Goal: Task Accomplishment & Management: Manage account settings

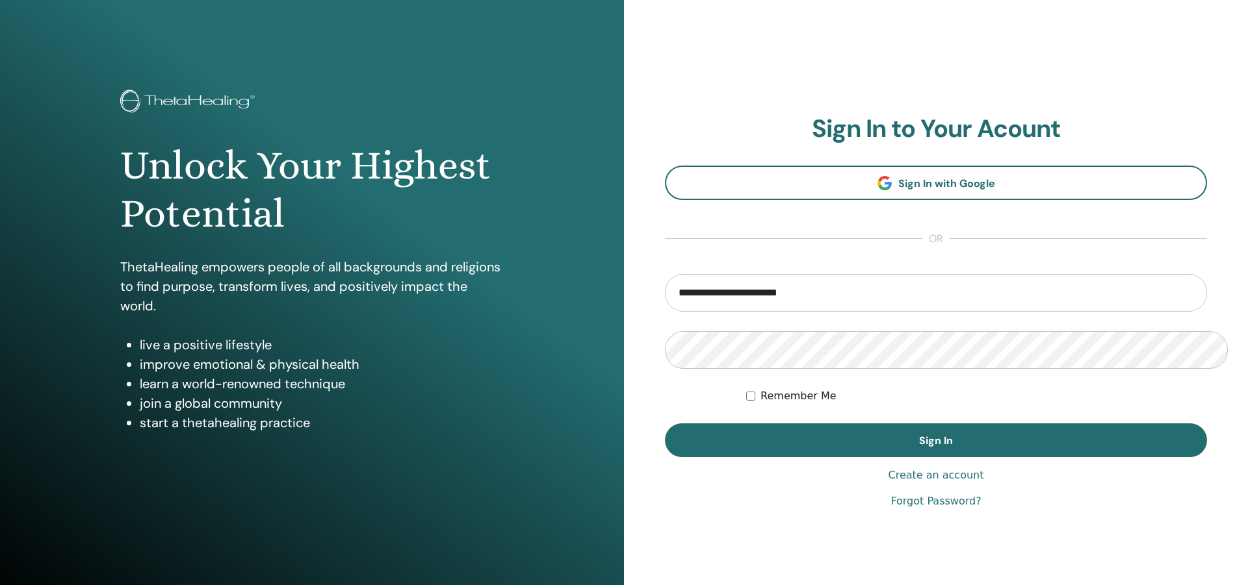
type input "**********"
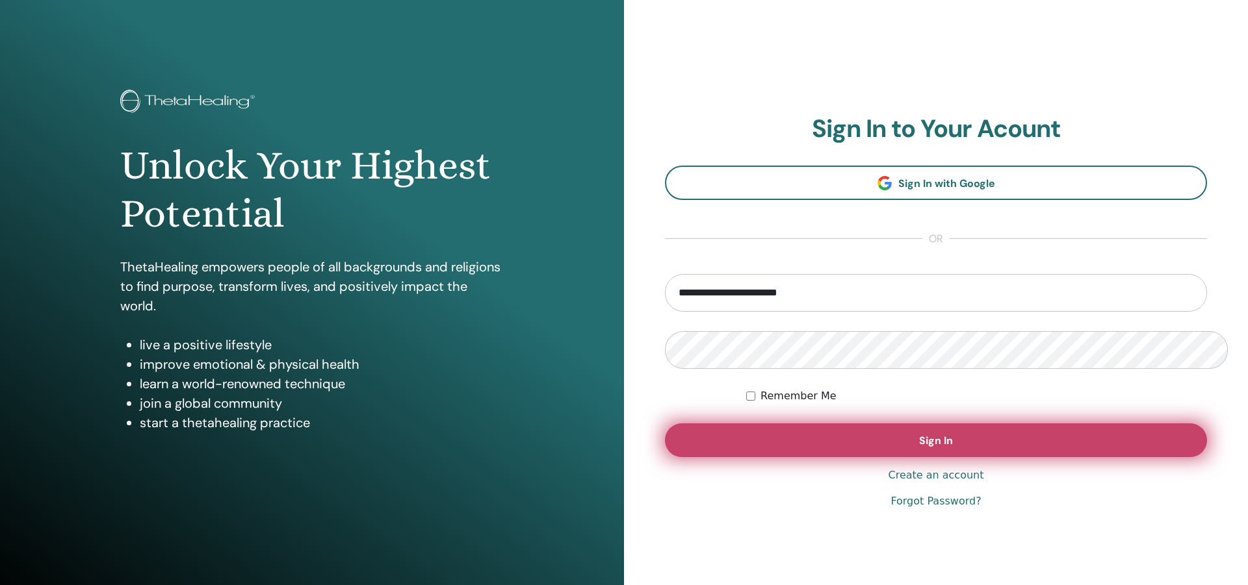
click at [938, 434] on span "Sign In" at bounding box center [936, 441] width 34 height 14
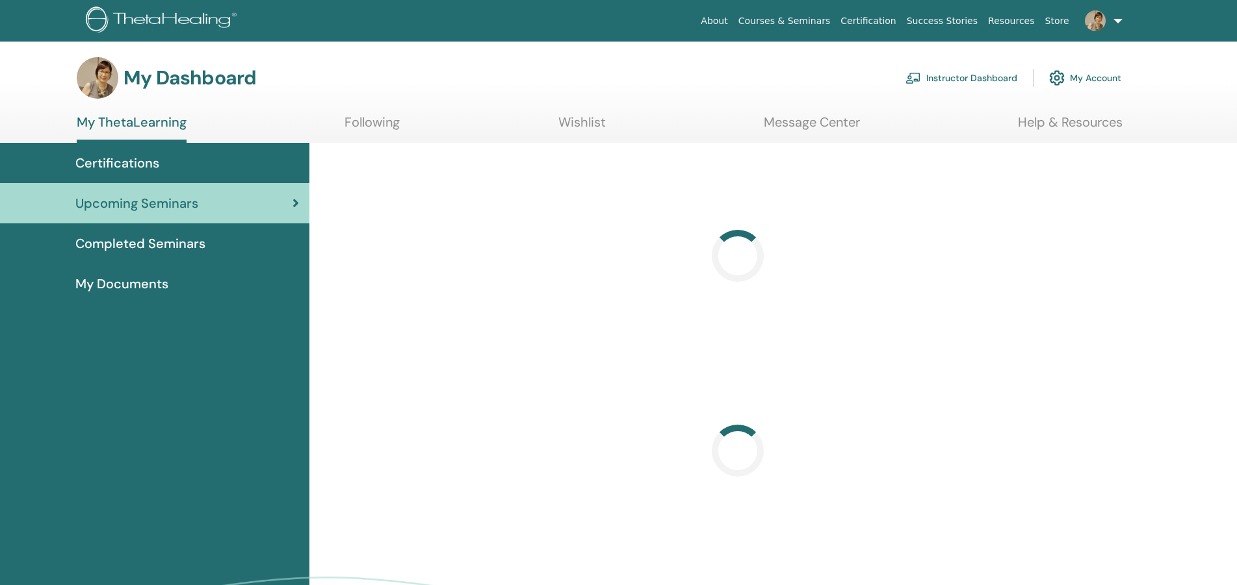
click at [997, 72] on link "Instructor Dashboard" at bounding box center [961, 78] width 112 height 29
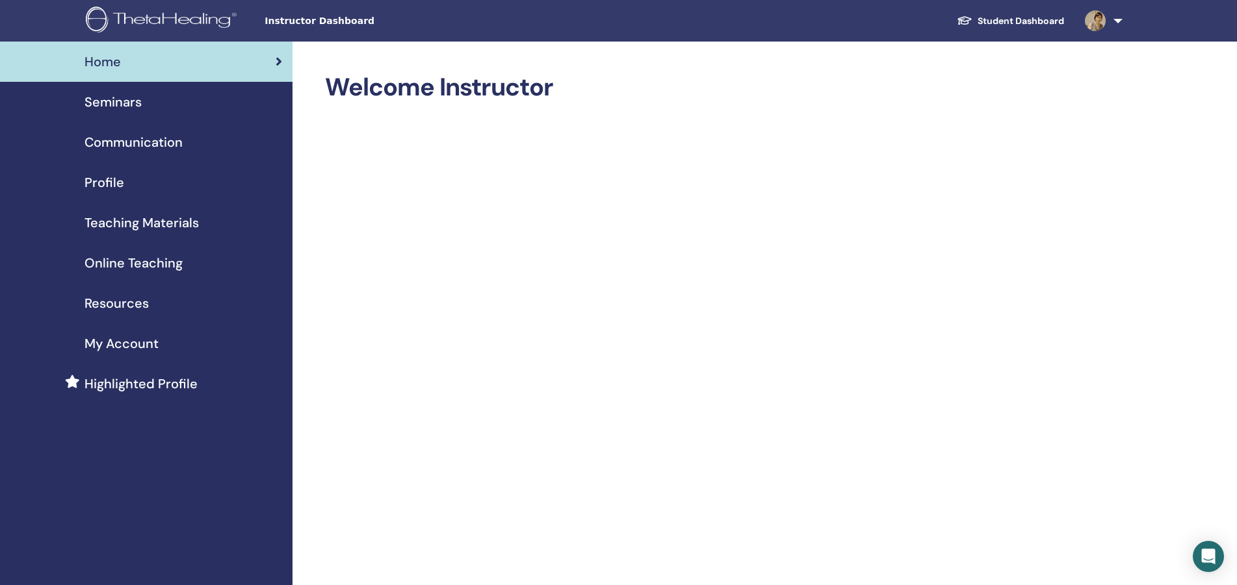
click at [114, 92] on span "Seminars" at bounding box center [112, 101] width 57 height 19
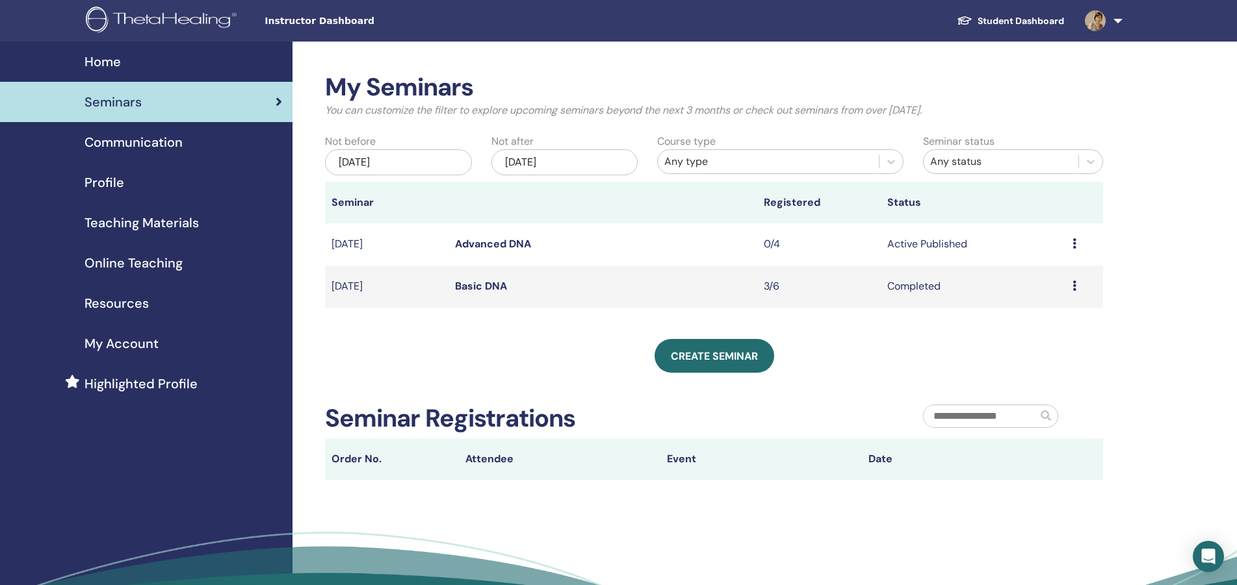
click at [1075, 238] on icon at bounding box center [1074, 243] width 4 height 10
click at [1044, 266] on link "Attendees" at bounding box center [1038, 267] width 49 height 14
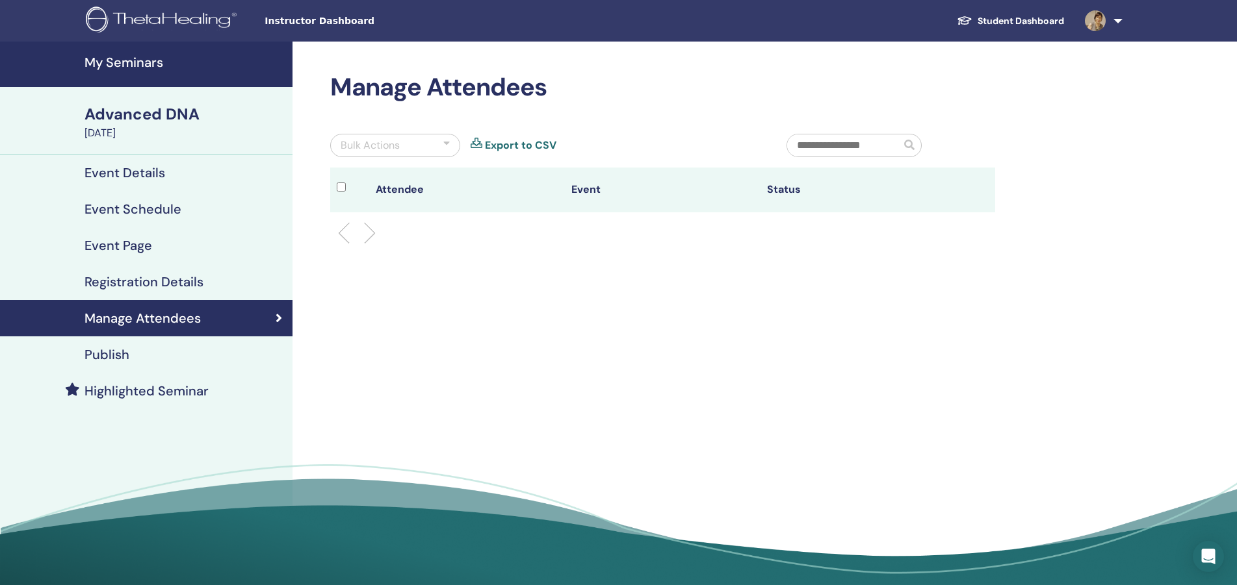
click at [125, 274] on h4 "Registration Details" at bounding box center [143, 282] width 119 height 16
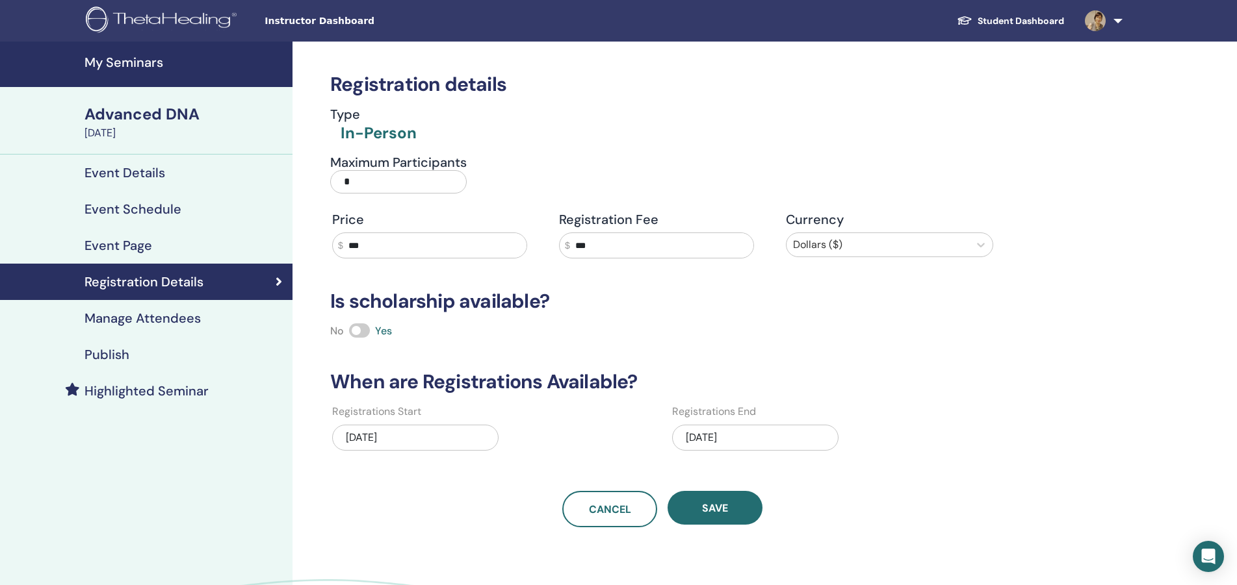
click at [342, 425] on div "07/02/2025" at bounding box center [415, 438] width 166 height 26
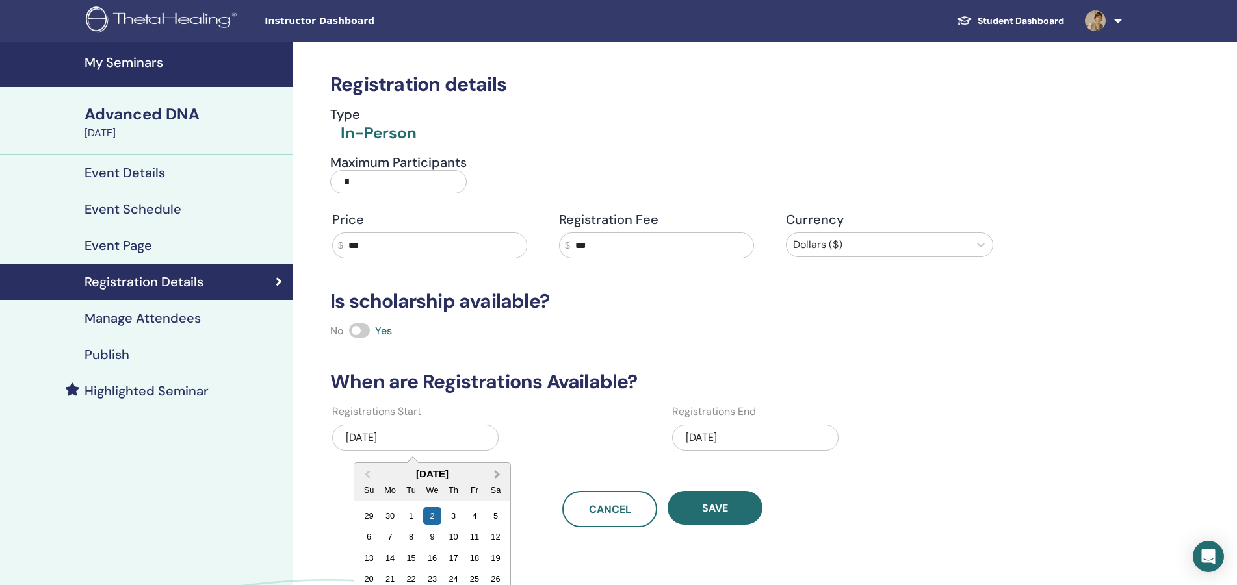
click at [497, 468] on span "Next Month" at bounding box center [497, 475] width 0 height 14
click at [423, 570] on div "20" at bounding box center [432, 579] width 18 height 18
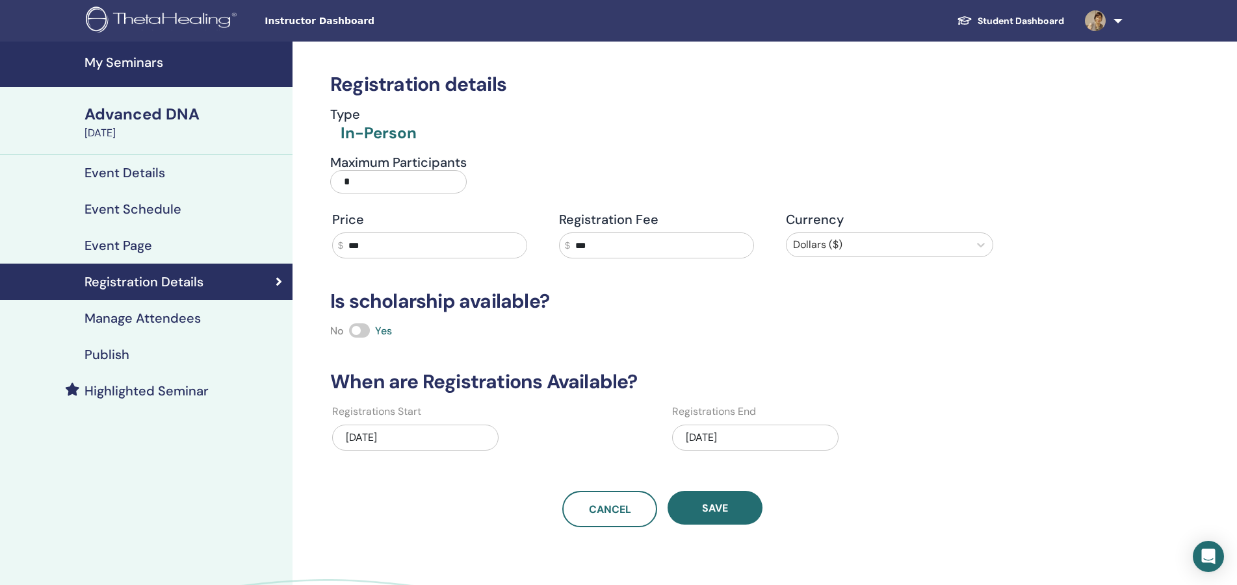
click at [746, 425] on div "07/20/2025" at bounding box center [755, 438] width 166 height 26
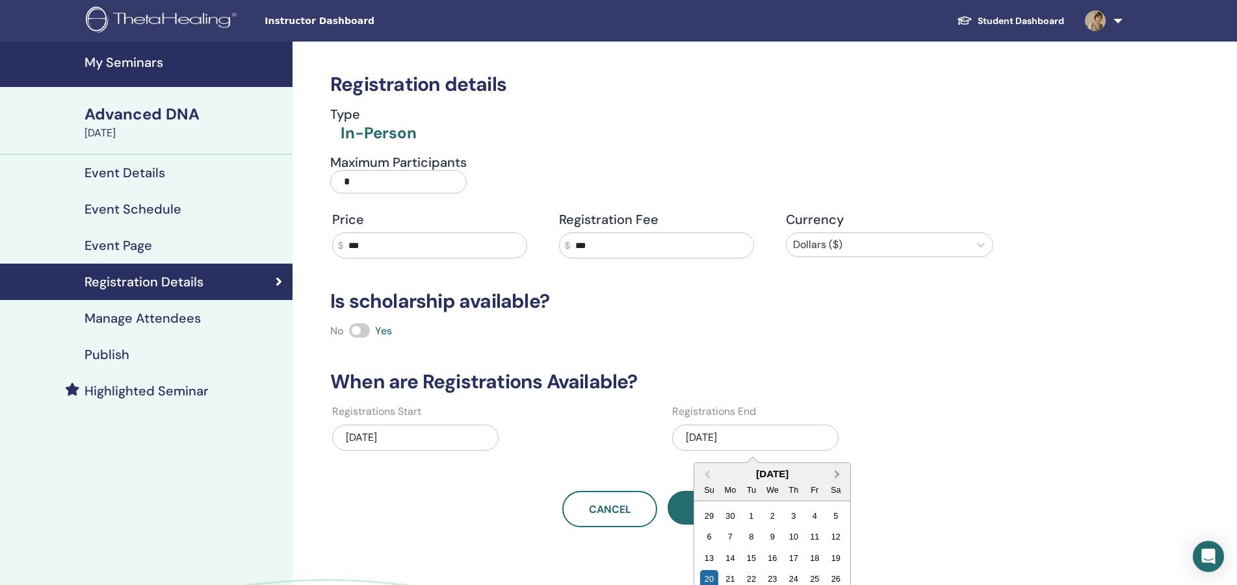
click at [837, 468] on span "Next Month" at bounding box center [837, 475] width 0 height 14
click at [806, 570] on div "22" at bounding box center [815, 579] width 18 height 18
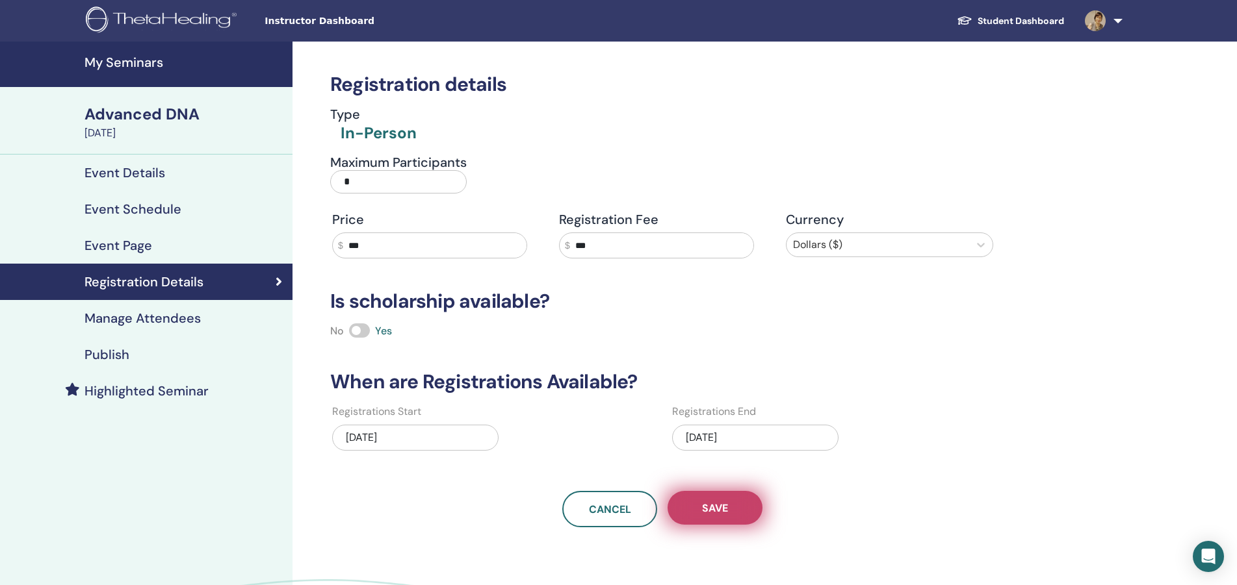
click at [708, 502] on span "Save" at bounding box center [715, 509] width 26 height 14
click at [717, 502] on span "Save" at bounding box center [715, 509] width 26 height 14
click at [724, 491] on button "Save" at bounding box center [714, 508] width 95 height 34
click at [96, 347] on h4 "Publish" at bounding box center [106, 355] width 45 height 16
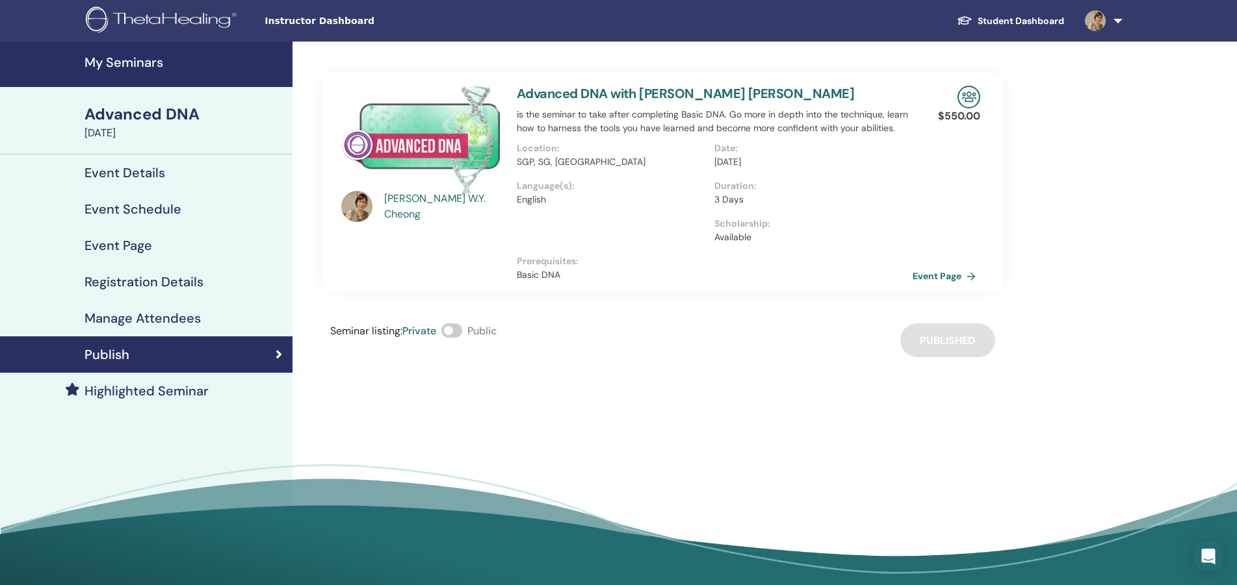
click at [945, 324] on div "Seminar listing : Private Public Published" at bounding box center [662, 341] width 680 height 34
click at [930, 266] on link "Event Page" at bounding box center [948, 275] width 68 height 19
click at [947, 266] on link "Event Page" at bounding box center [948, 275] width 68 height 19
click at [123, 201] on h4 "Event Schedule" at bounding box center [132, 209] width 97 height 16
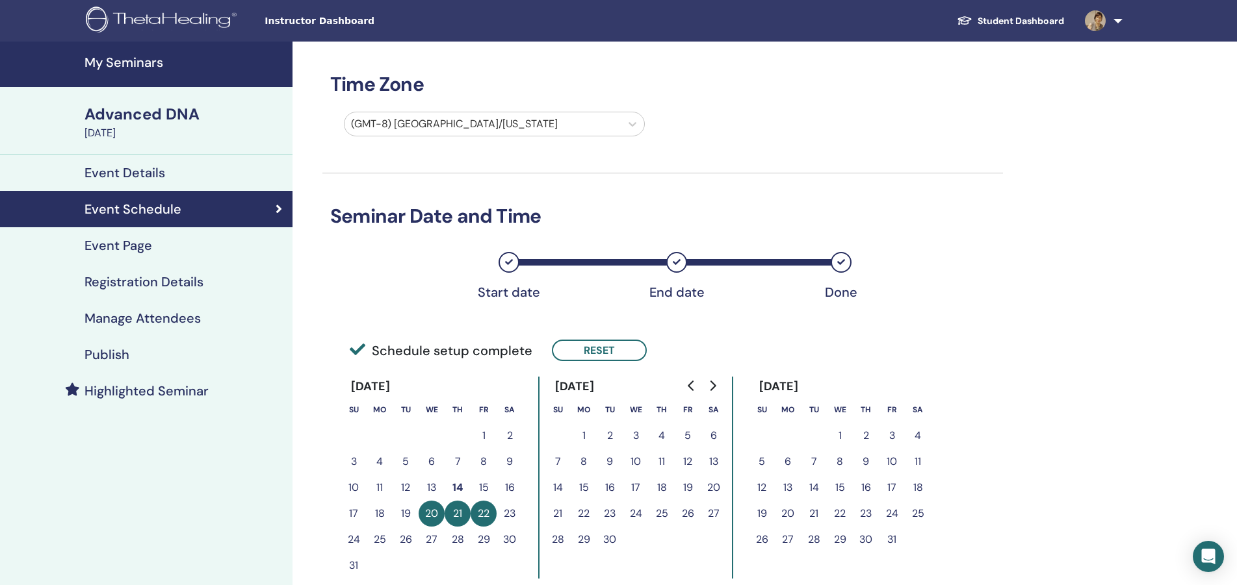
click at [126, 165] on h4 "Event Details" at bounding box center [124, 173] width 81 height 16
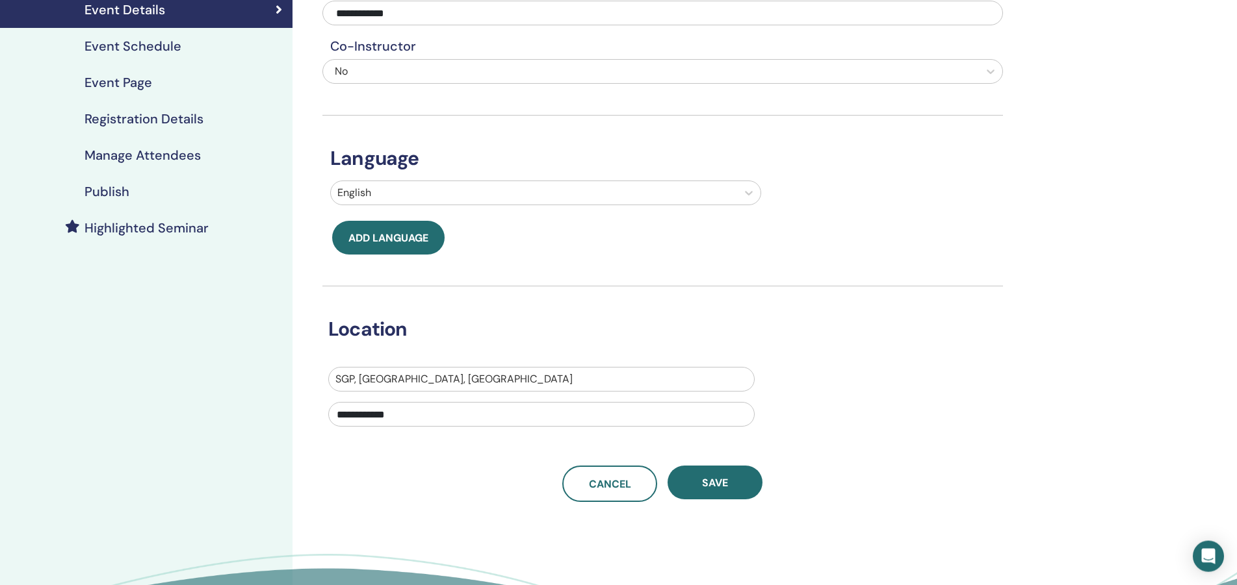
scroll to position [164, 0]
click at [715, 476] on span "Save" at bounding box center [715, 483] width 26 height 14
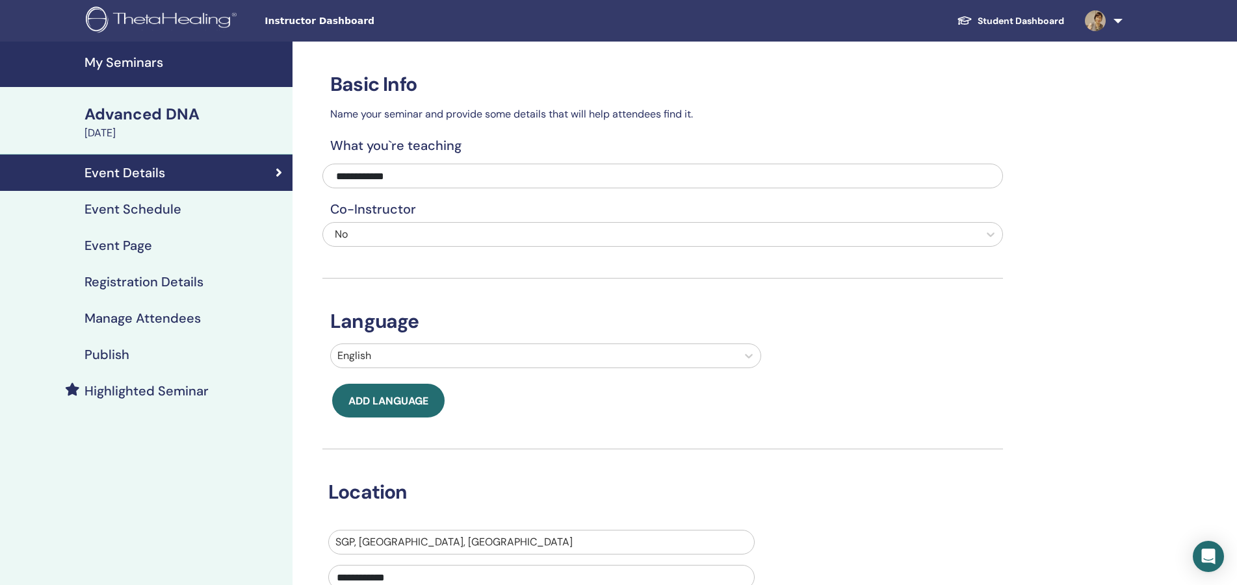
scroll to position [78, 0]
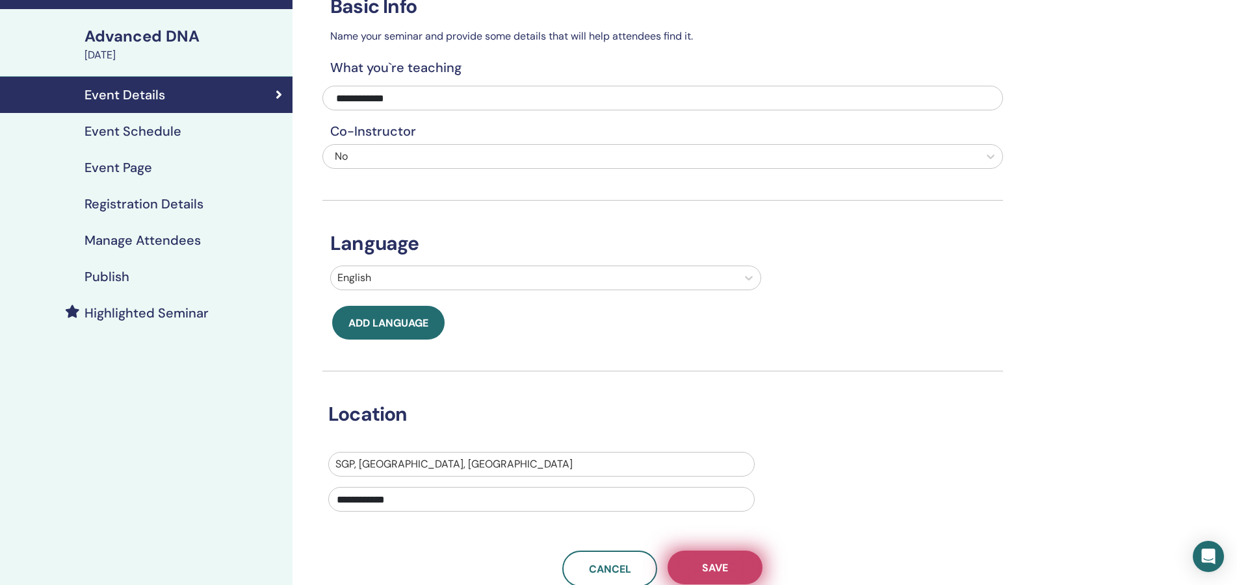
click at [712, 561] on span "Save" at bounding box center [715, 568] width 26 height 14
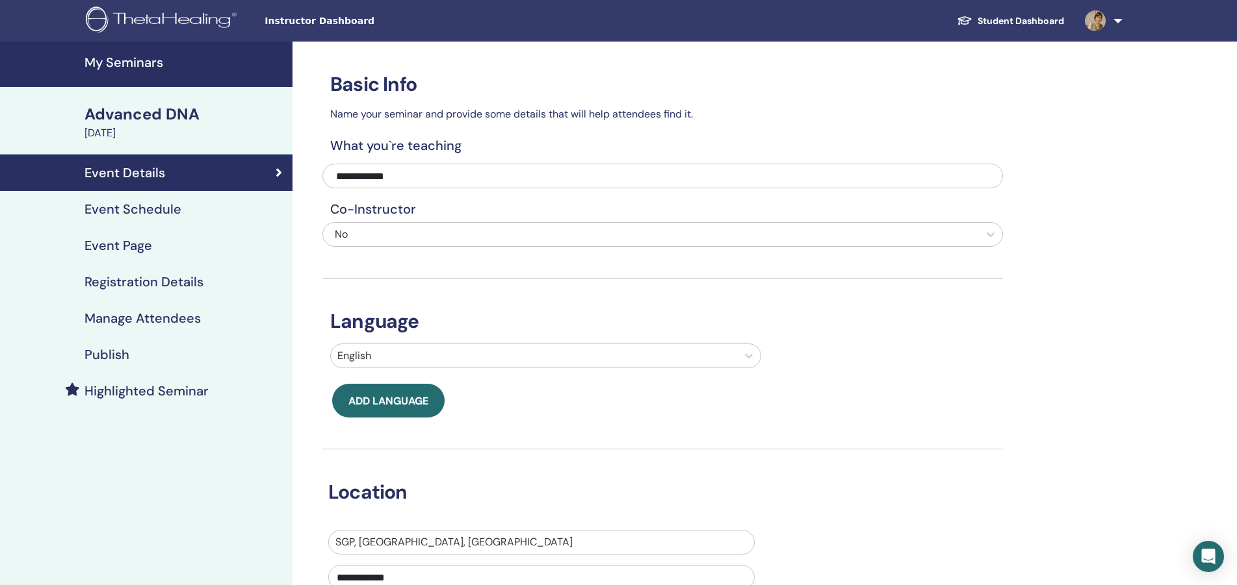
click at [135, 201] on h4 "Event Schedule" at bounding box center [132, 209] width 97 height 16
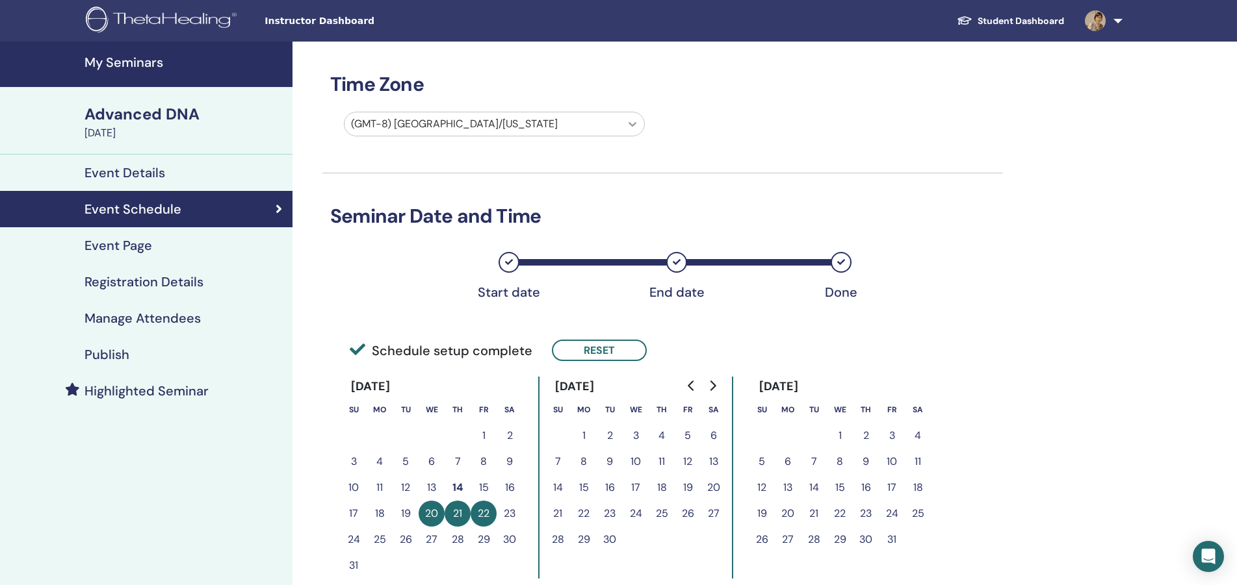
click at [636, 118] on icon at bounding box center [632, 124] width 13 height 13
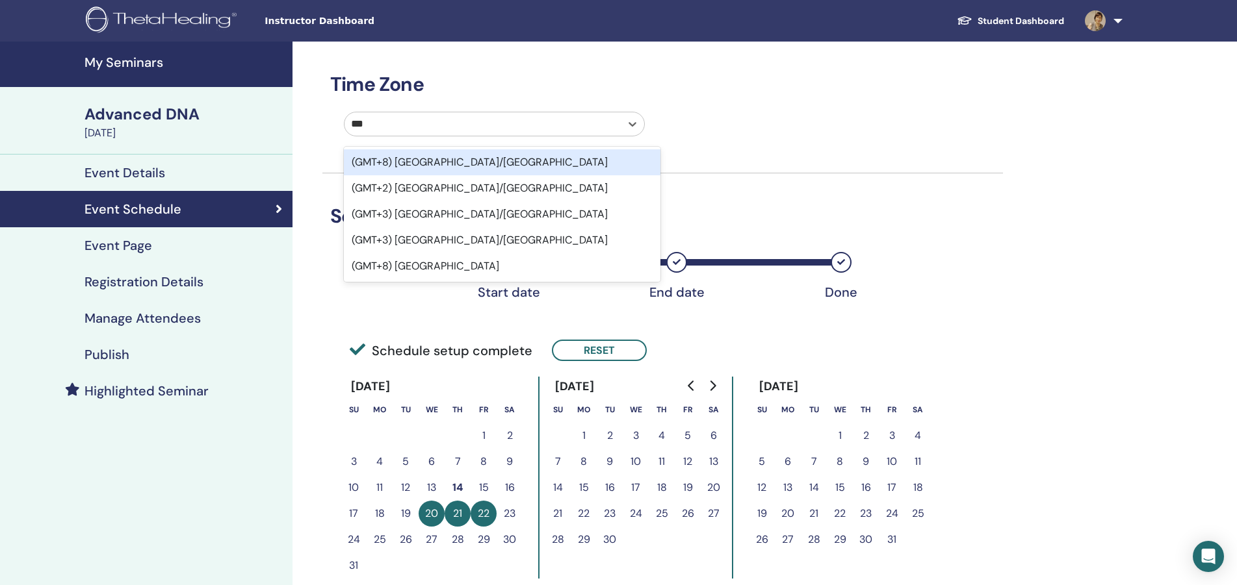
type input "****"
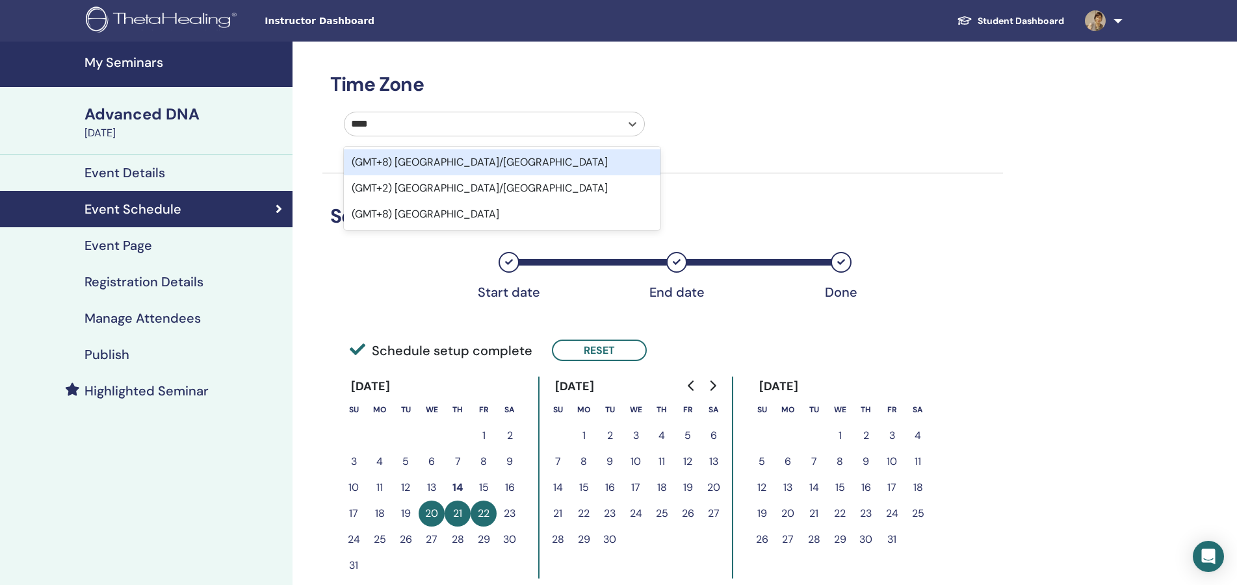
click at [547, 149] on div "(GMT+8) Asia/Singapore" at bounding box center [502, 162] width 316 height 26
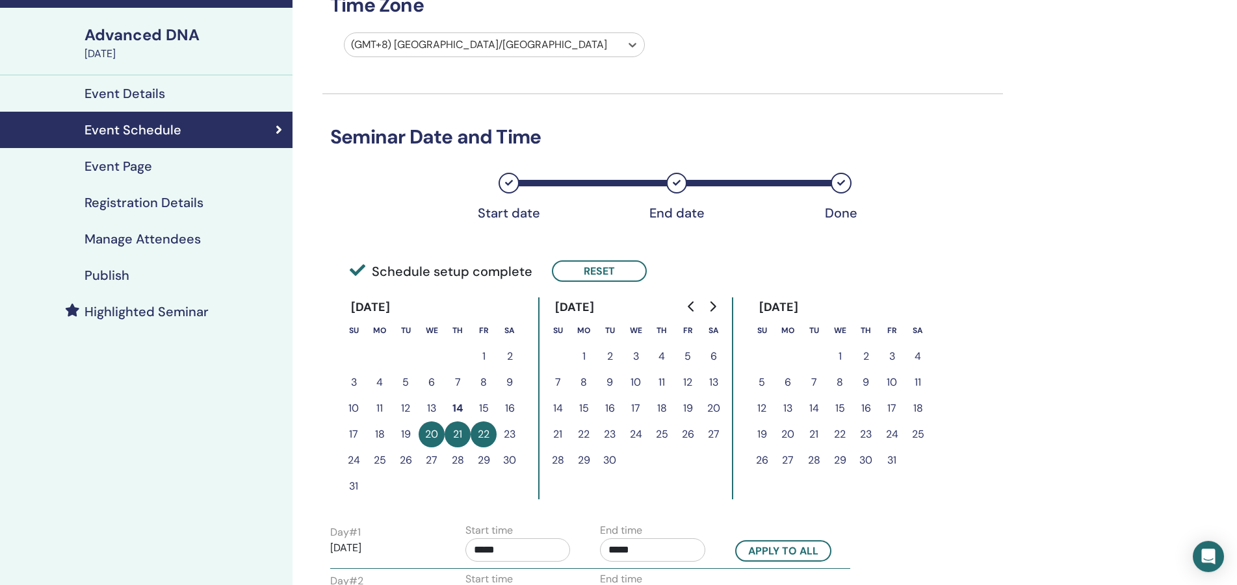
scroll to position [164, 0]
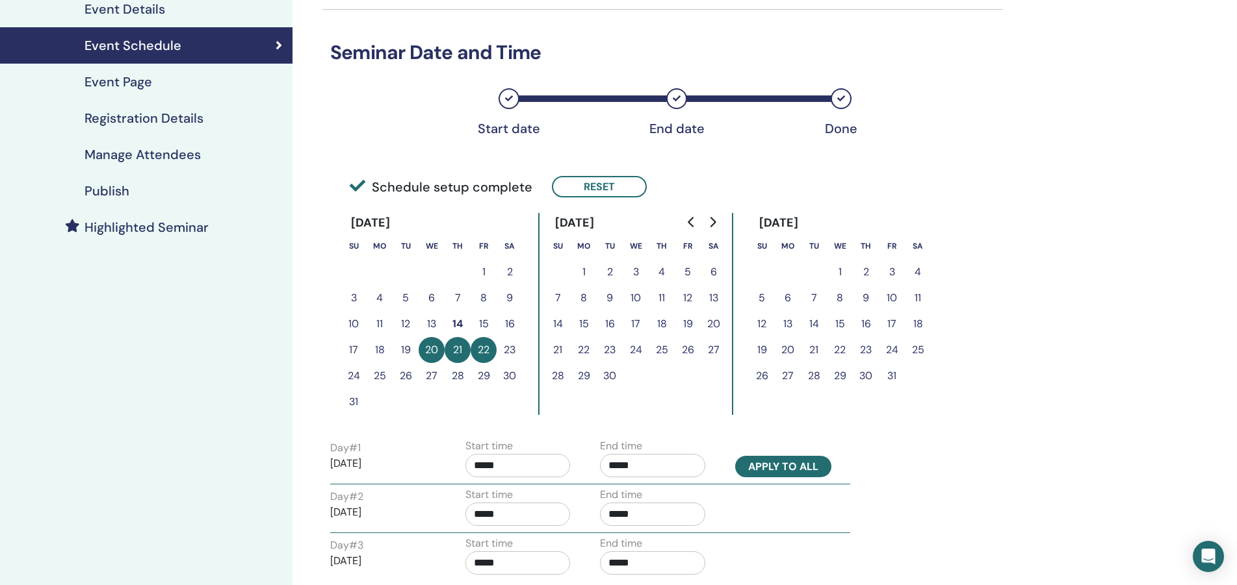
click at [797, 456] on button "Apply to all" at bounding box center [783, 466] width 96 height 21
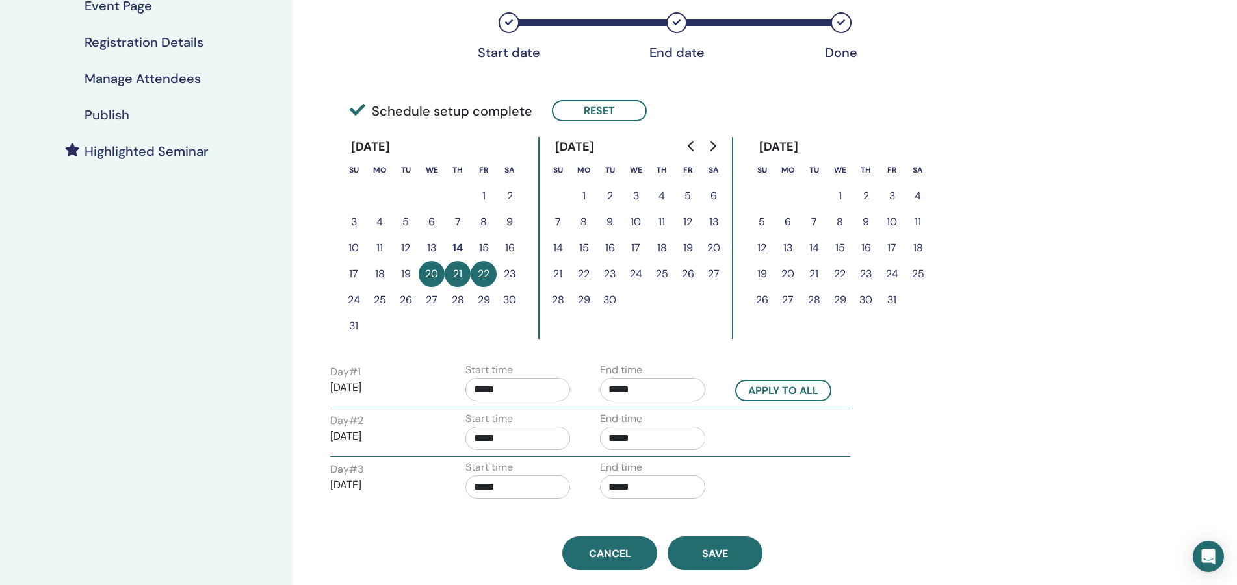
scroll to position [327, 0]
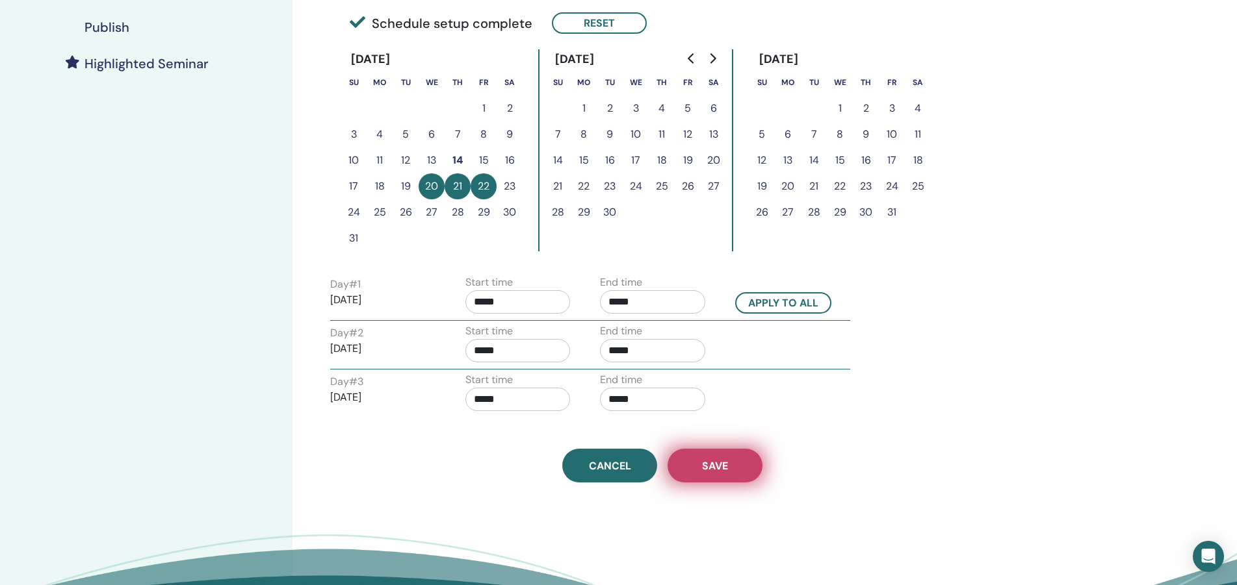
click at [712, 449] on button "Save" at bounding box center [714, 466] width 95 height 34
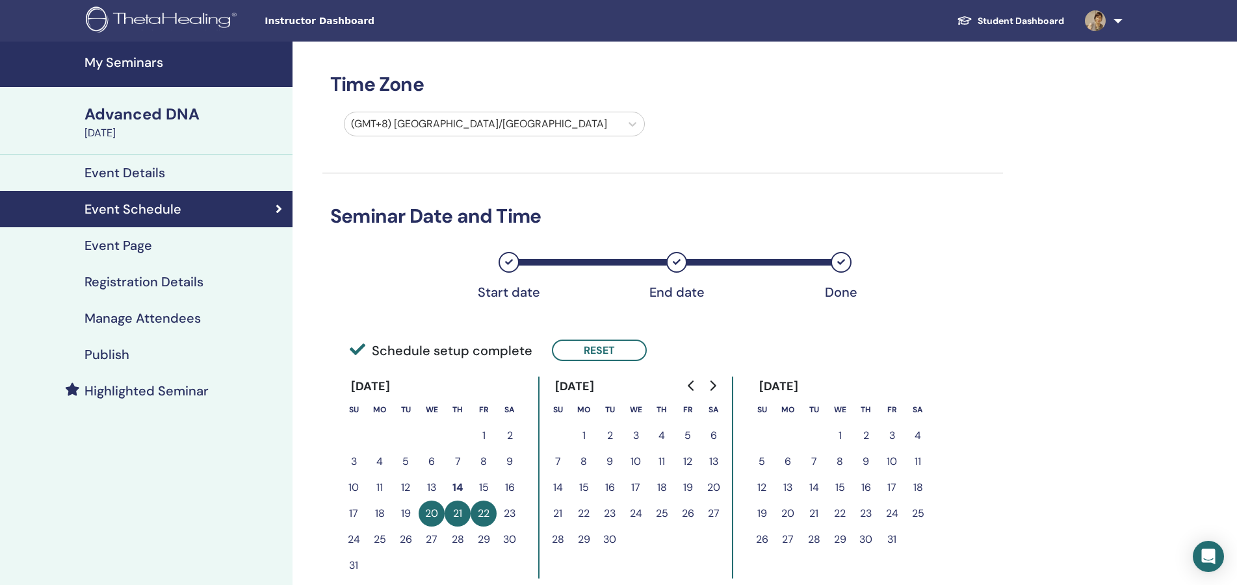
click at [113, 238] on h4 "Event Page" at bounding box center [118, 246] width 68 height 16
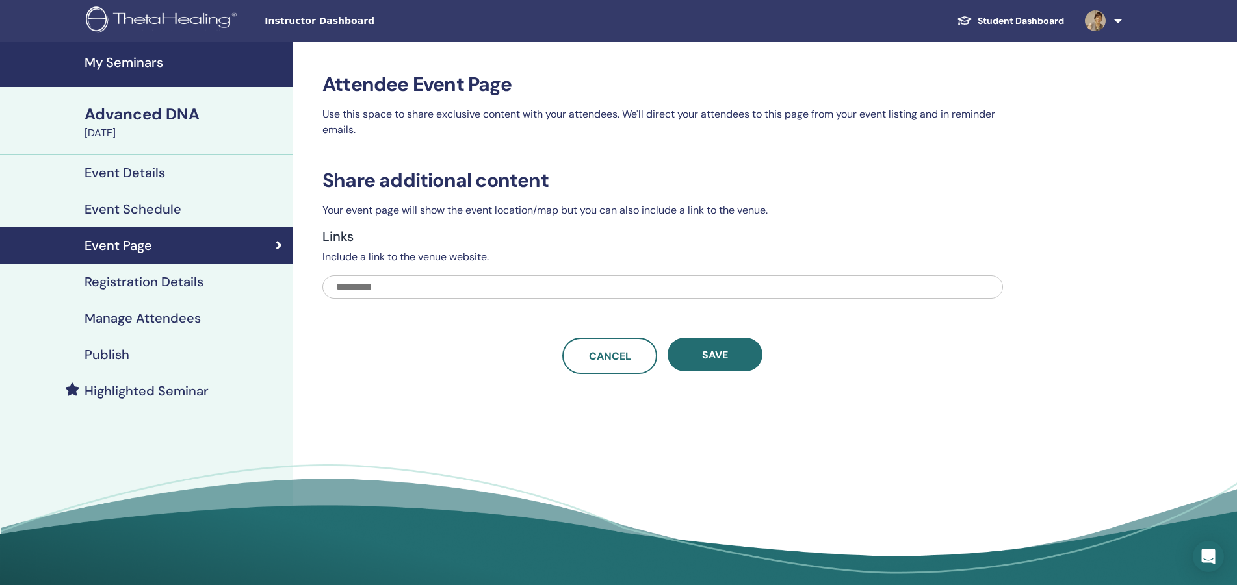
click at [434, 276] on input "text" at bounding box center [662, 287] width 680 height 23
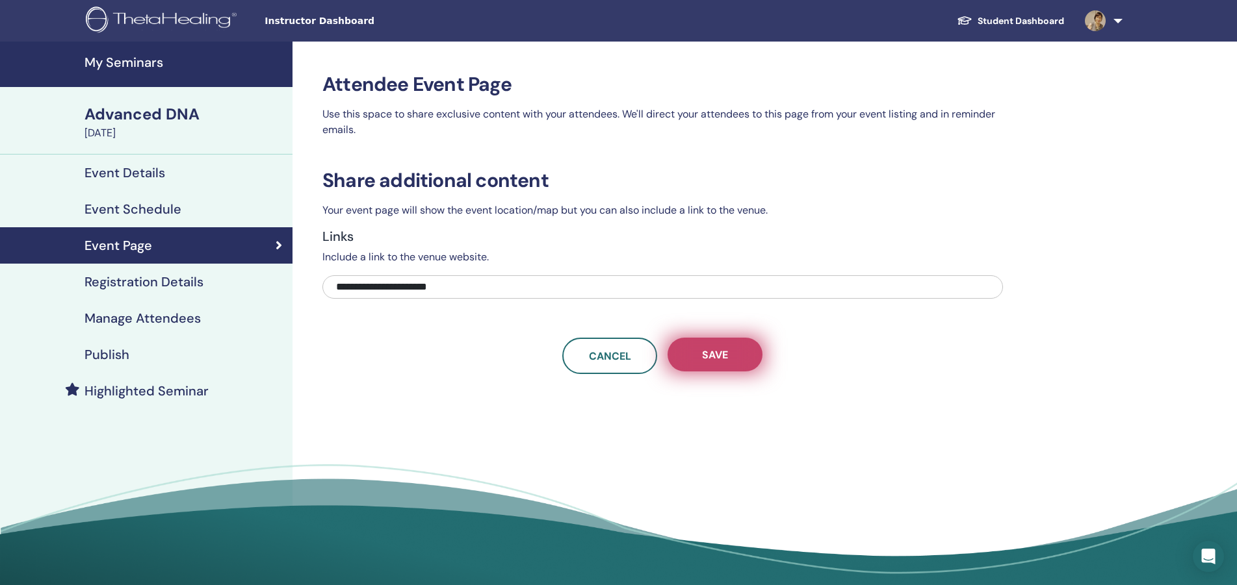
type input "**********"
click at [721, 348] on span "Save" at bounding box center [715, 355] width 26 height 14
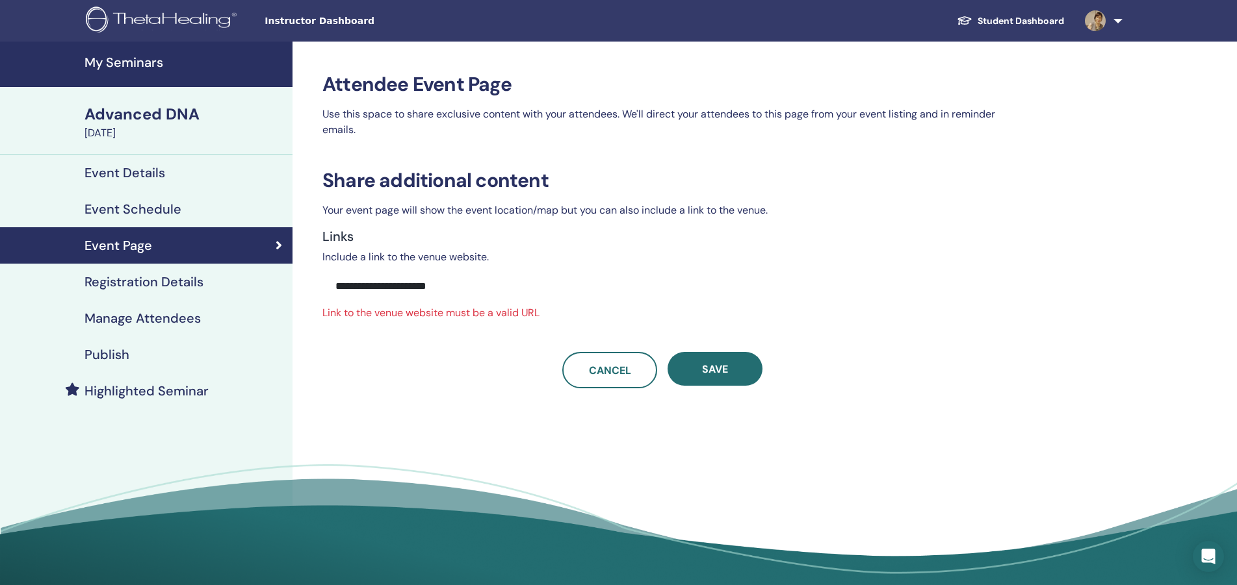
drag, startPoint x: 454, startPoint y: 213, endPoint x: 280, endPoint y: 208, distance: 174.2
click at [322, 276] on input "**********" at bounding box center [662, 287] width 680 height 22
click at [708, 363] on span "Save" at bounding box center [715, 370] width 26 height 14
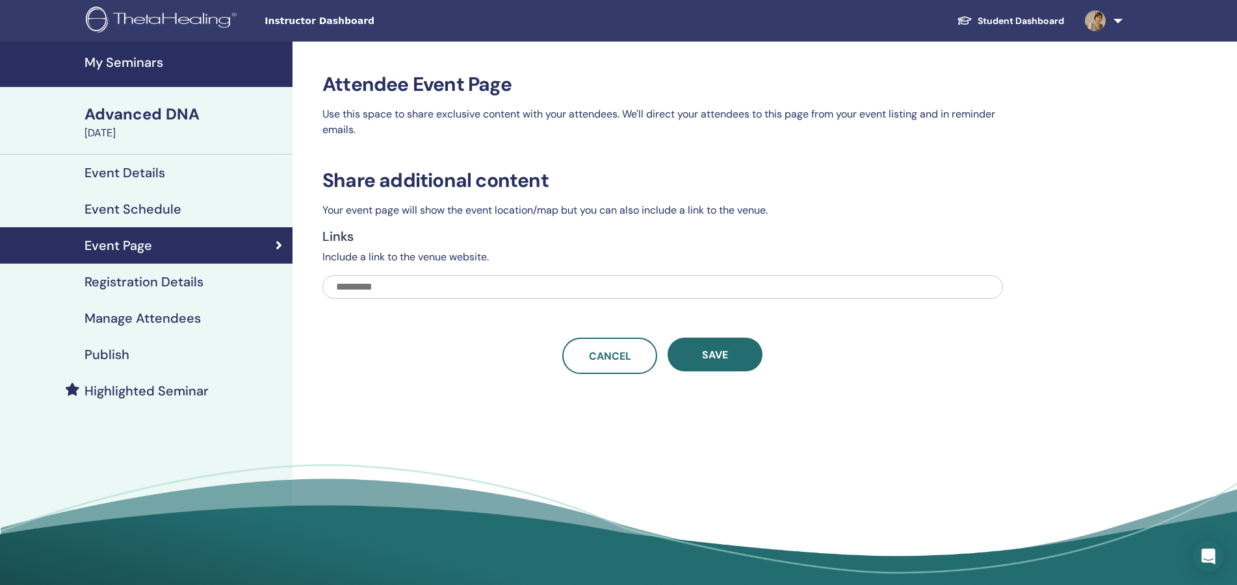
click at [118, 274] on h4 "Registration Details" at bounding box center [143, 282] width 119 height 16
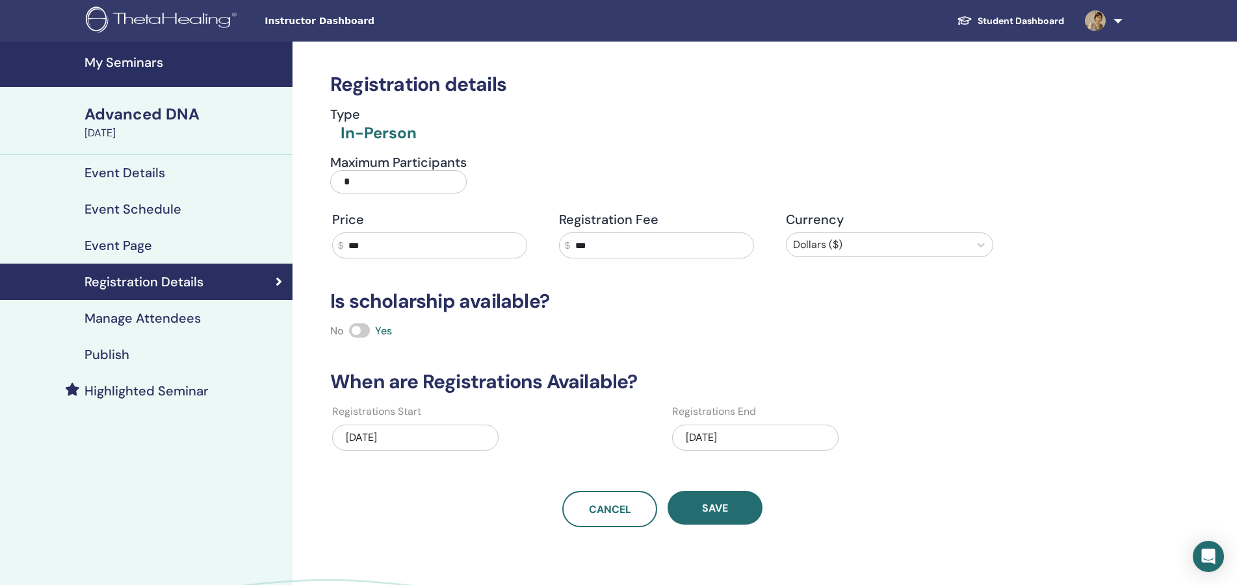
click at [374, 425] on div "08/20/2025" at bounding box center [415, 438] width 166 height 26
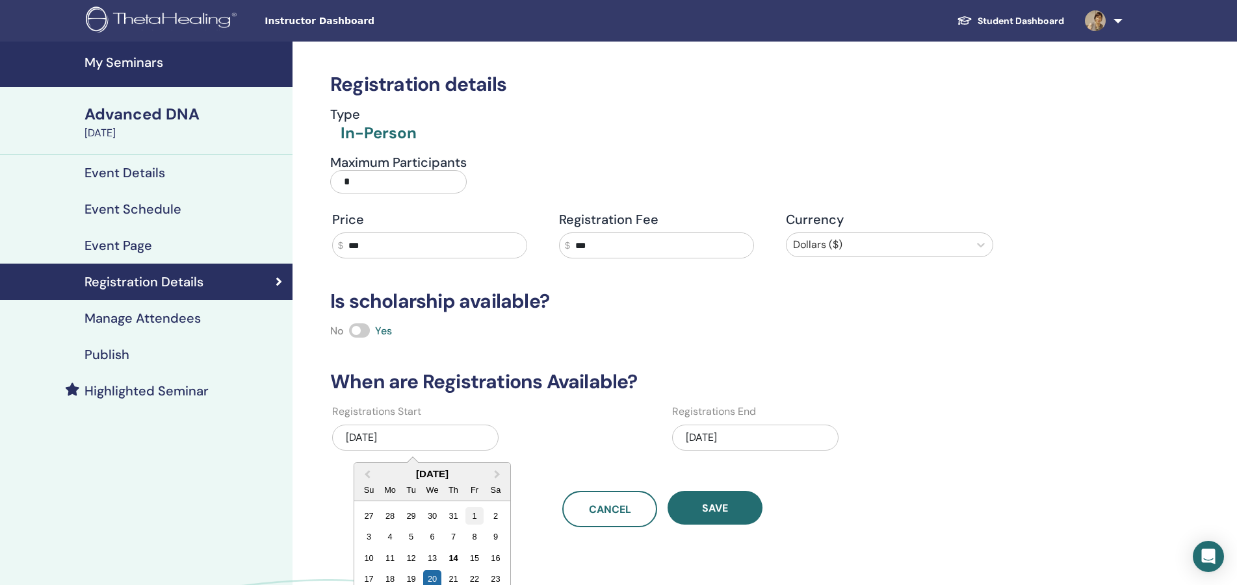
click at [465, 507] on div "1" at bounding box center [474, 516] width 18 height 18
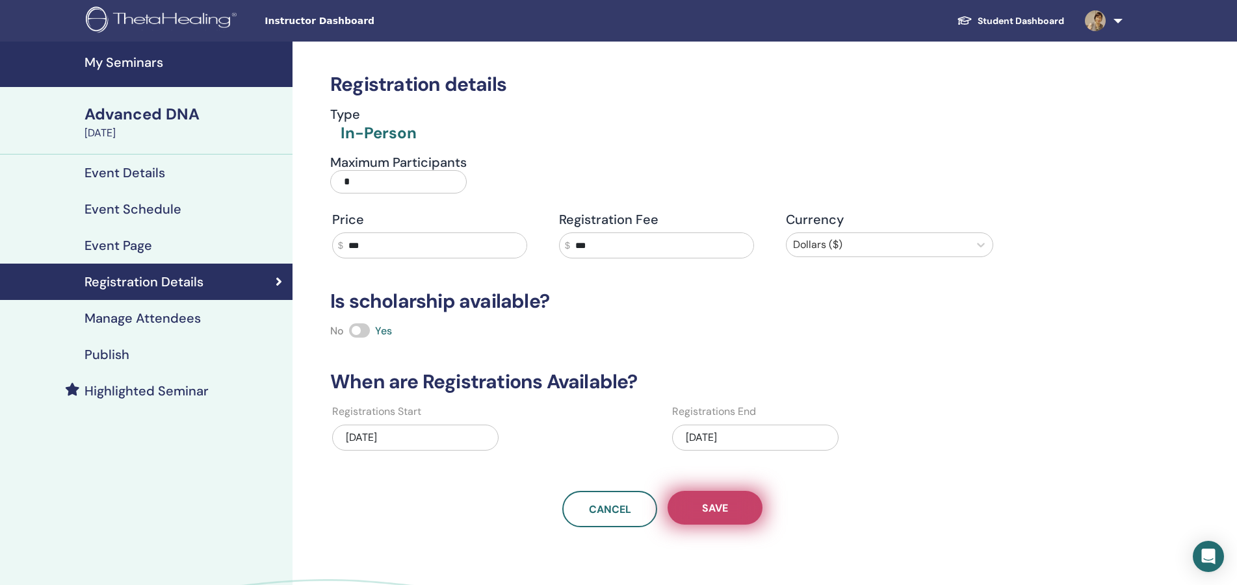
click at [710, 502] on span "Save" at bounding box center [715, 509] width 26 height 14
click at [713, 502] on span "Save" at bounding box center [715, 509] width 26 height 14
click at [144, 311] on h4 "Manage Attendees" at bounding box center [142, 319] width 116 height 16
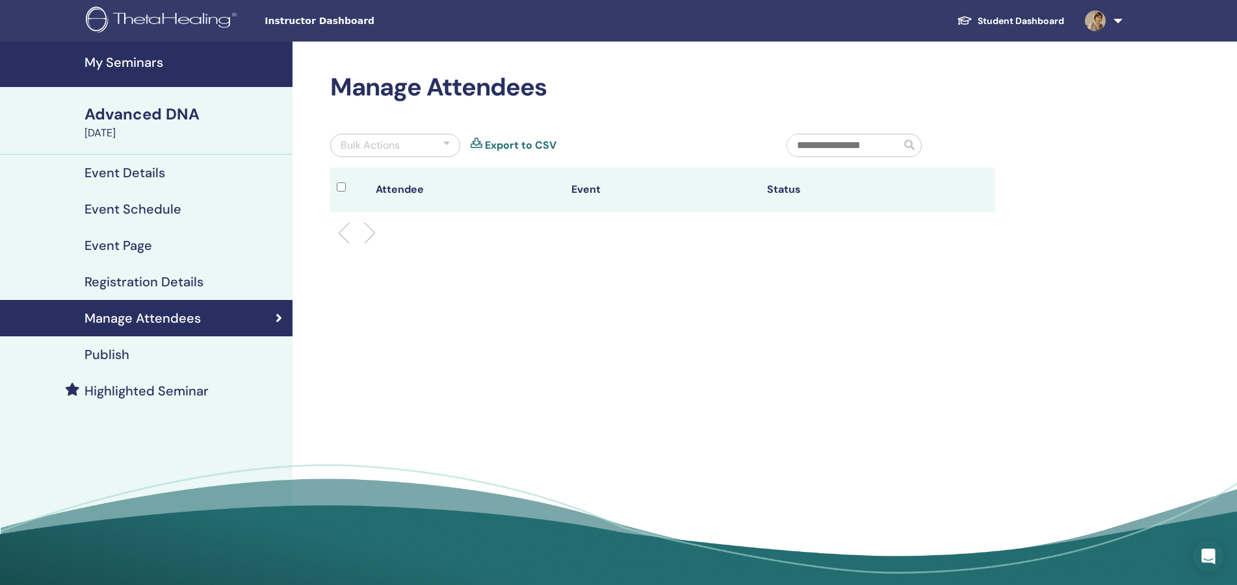
click at [105, 347] on h4 "Publish" at bounding box center [106, 355] width 45 height 16
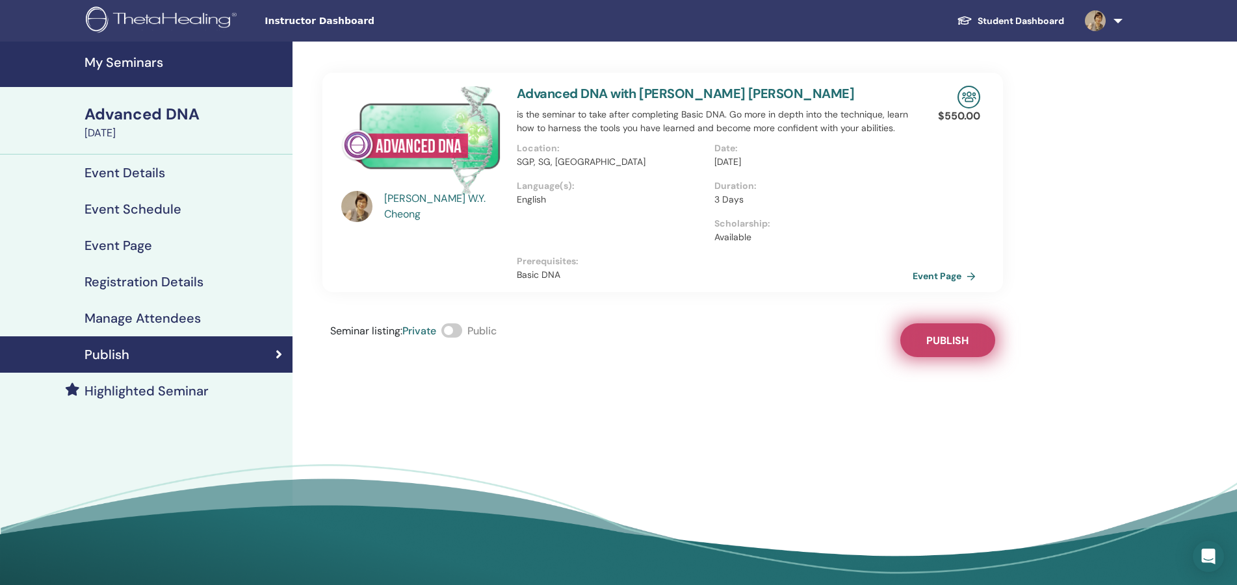
click at [959, 334] on span "Publish" at bounding box center [947, 341] width 42 height 14
click at [141, 274] on h4 "Registration Details" at bounding box center [143, 282] width 119 height 16
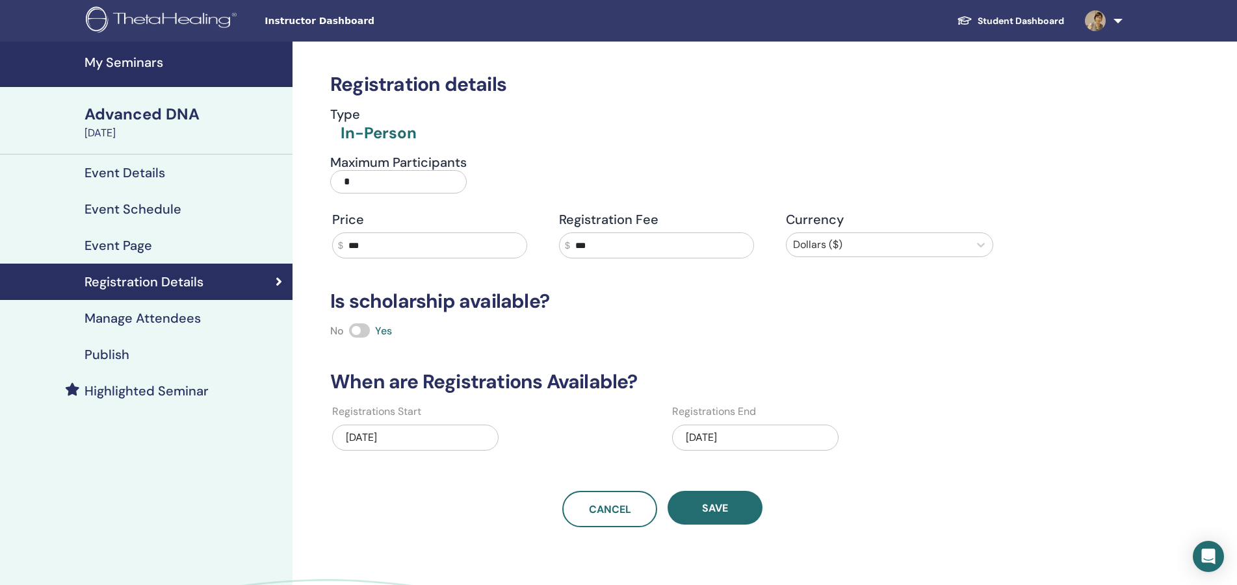
click at [146, 383] on h4 "Highlighted Seminar" at bounding box center [146, 391] width 124 height 16
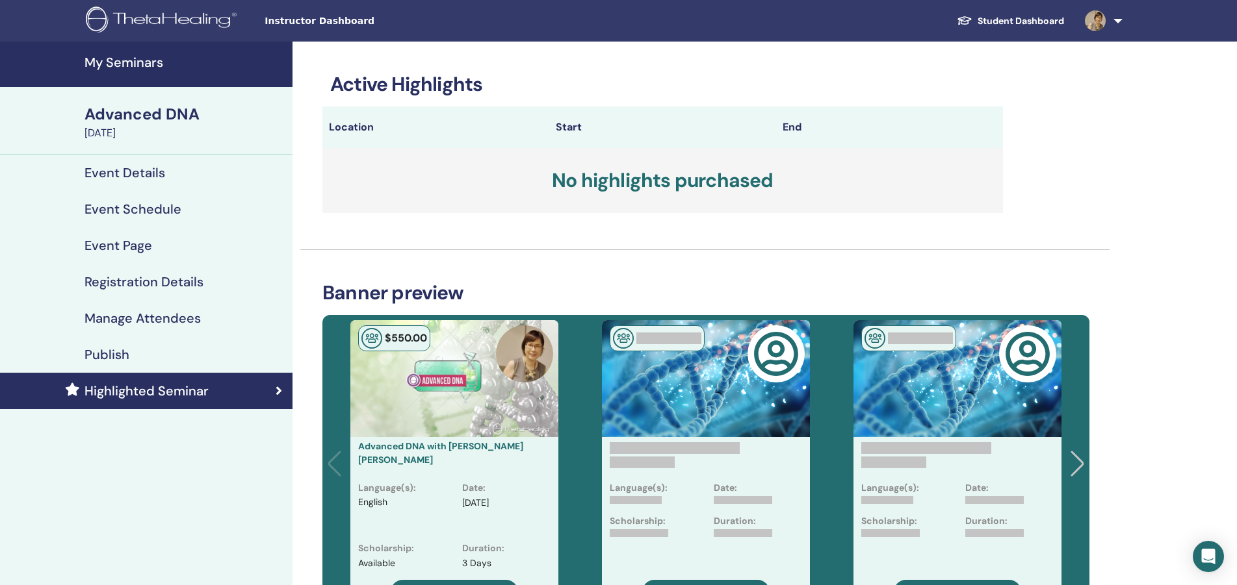
click at [117, 165] on h4 "Event Details" at bounding box center [124, 173] width 81 height 16
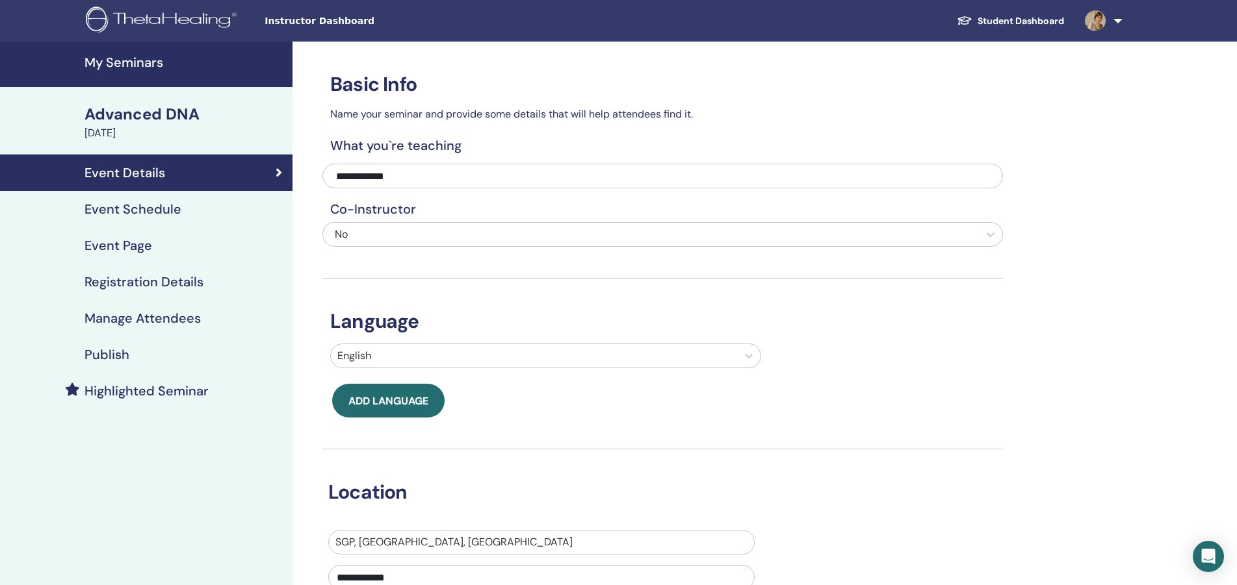
click at [138, 201] on h4 "Event Schedule" at bounding box center [132, 209] width 97 height 16
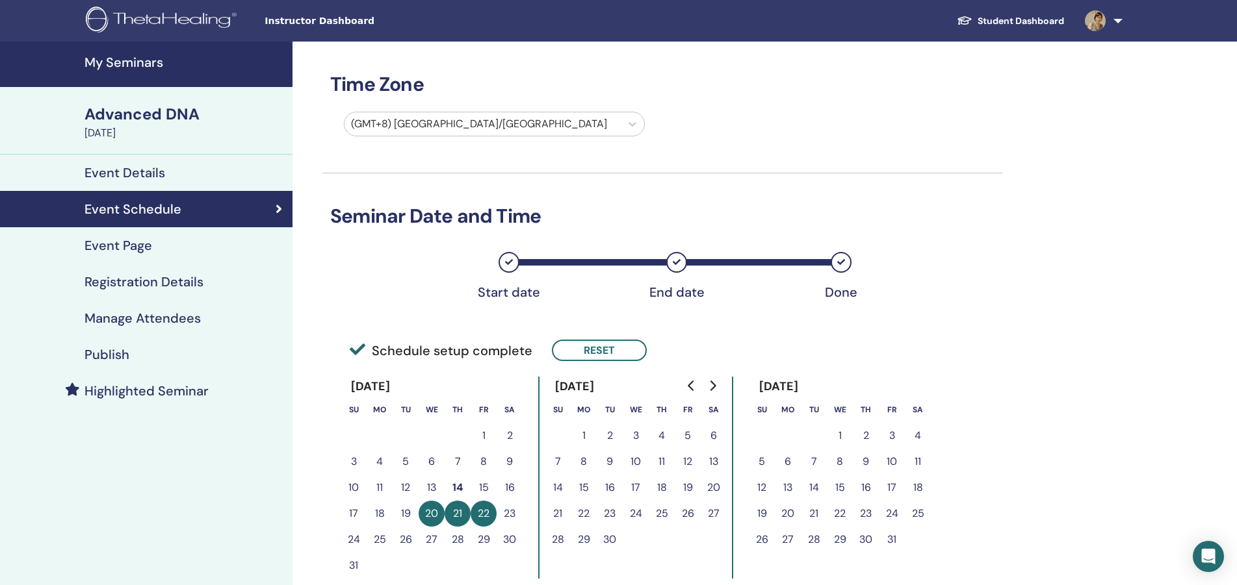
click at [144, 274] on h4 "Registration Details" at bounding box center [143, 282] width 119 height 16
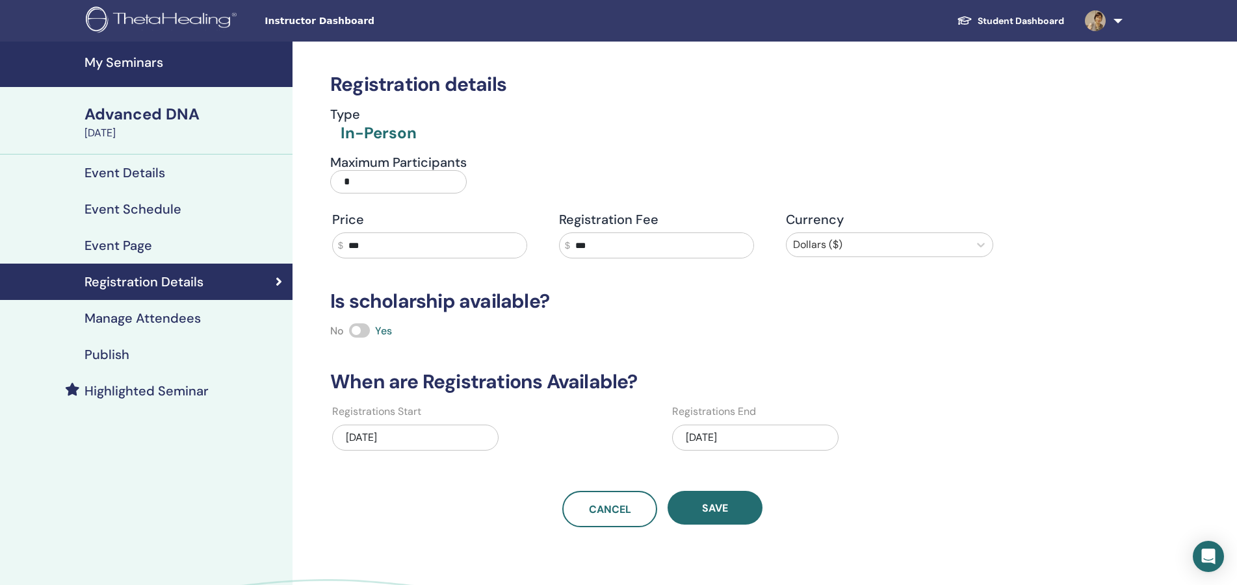
click at [106, 347] on h4 "Publish" at bounding box center [106, 355] width 45 height 16
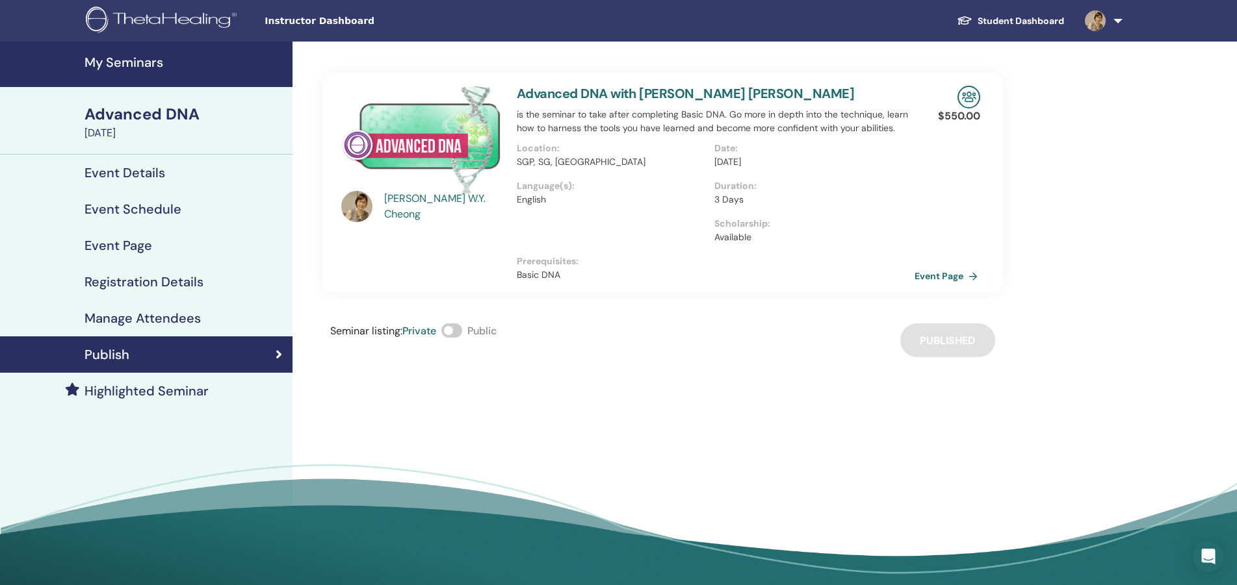
click at [945, 266] on link "Event Page" at bounding box center [948, 275] width 68 height 19
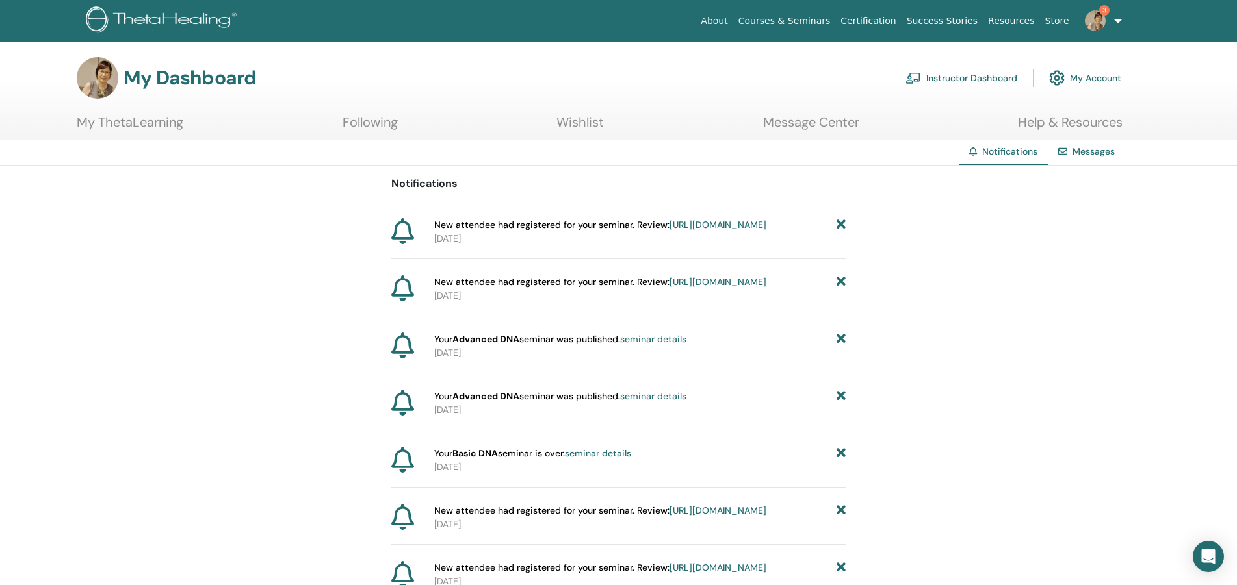
click at [994, 72] on link "Instructor Dashboard" at bounding box center [961, 78] width 112 height 29
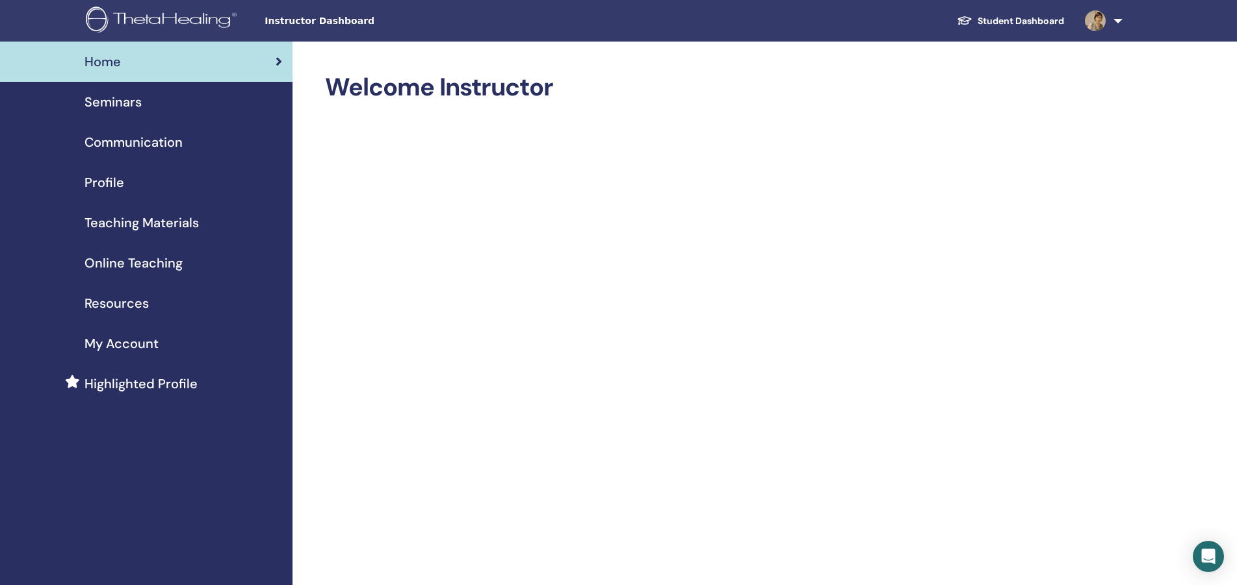
click at [135, 213] on span "Teaching Materials" at bounding box center [141, 222] width 114 height 19
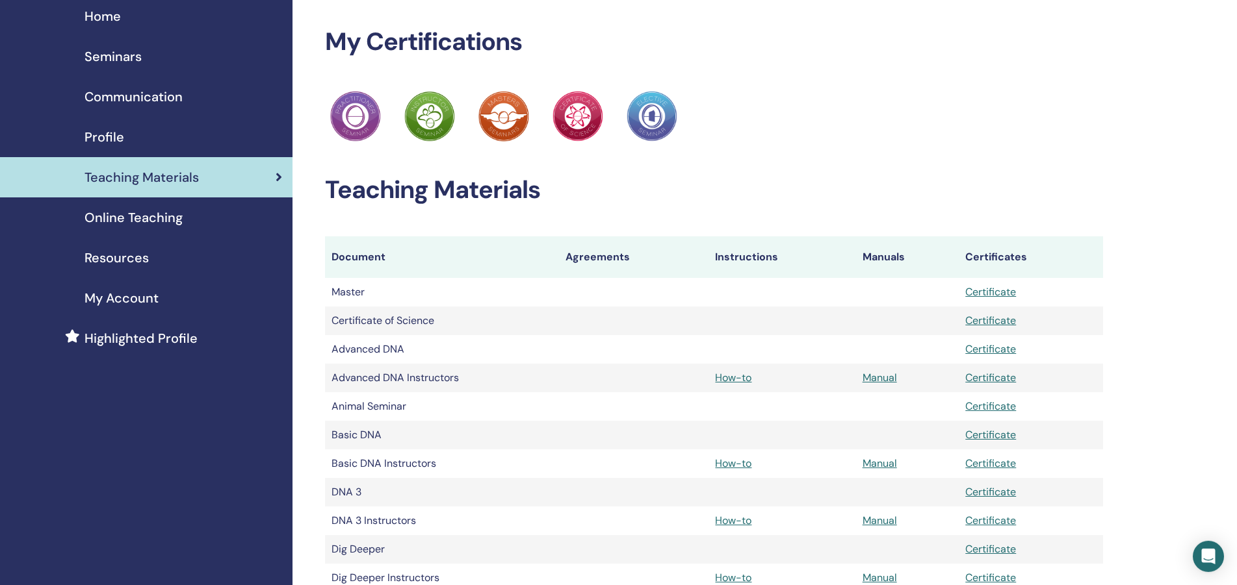
scroll to position [55, 0]
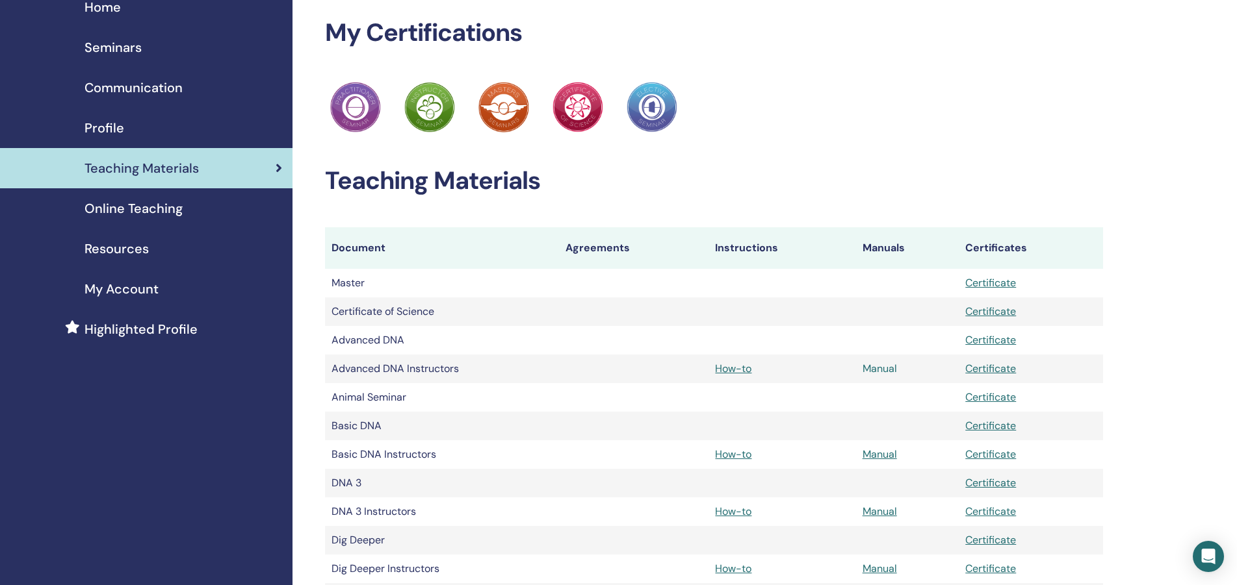
click at [881, 362] on link "Manual" at bounding box center [879, 369] width 34 height 14
